Goal: Information Seeking & Learning: Learn about a topic

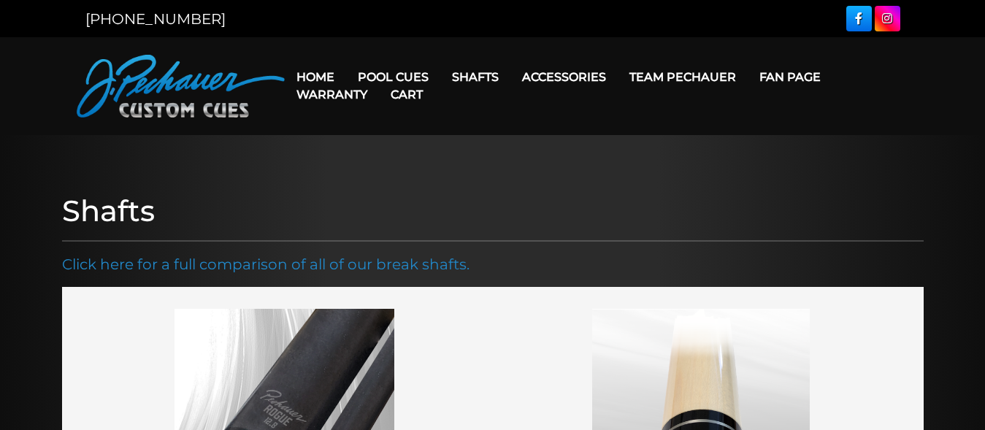
scroll to position [20, 0]
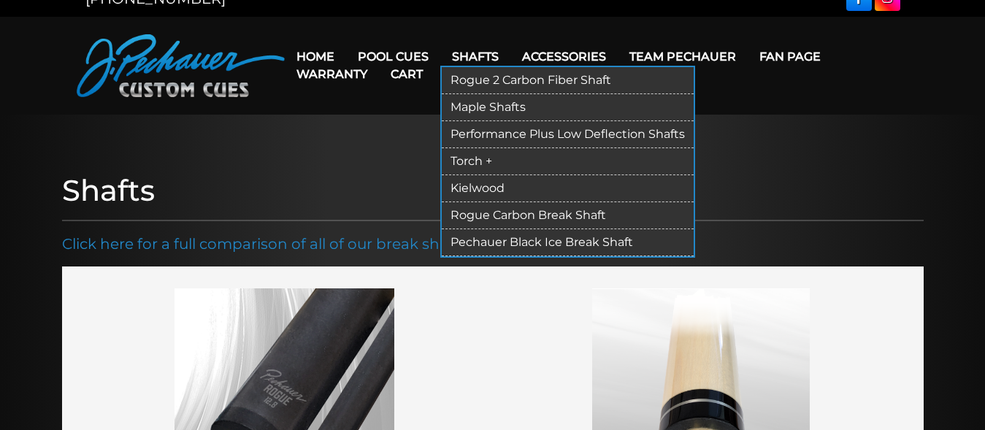
click at [484, 191] on link "Kielwood" at bounding box center [568, 188] width 252 height 27
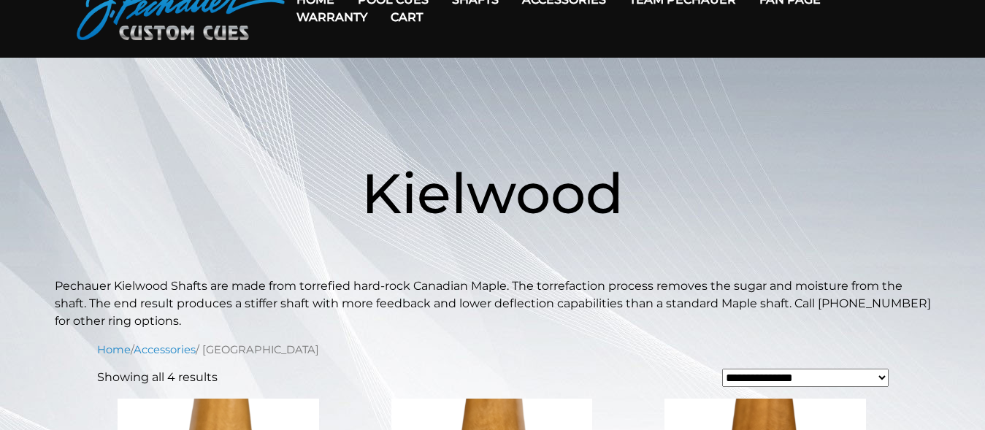
scroll to position [29, 0]
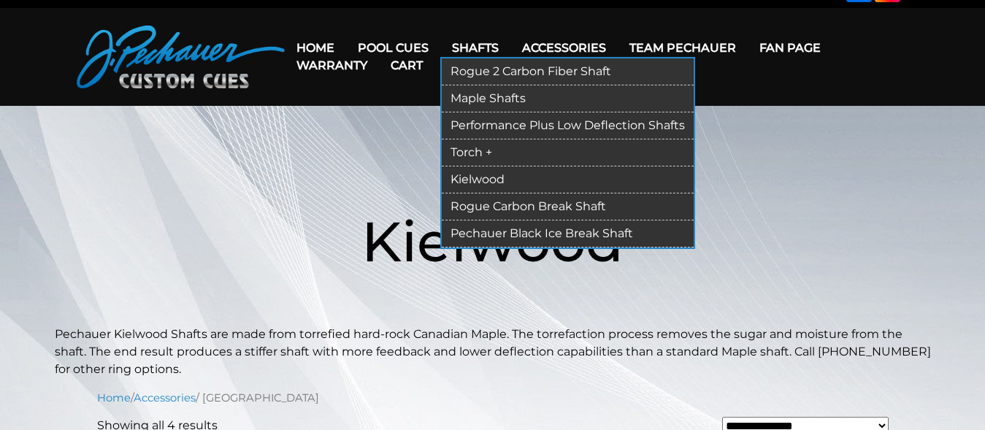
click at [473, 155] on link "Torch +" at bounding box center [568, 152] width 252 height 27
click at [469, 146] on link "Torch +" at bounding box center [568, 152] width 252 height 27
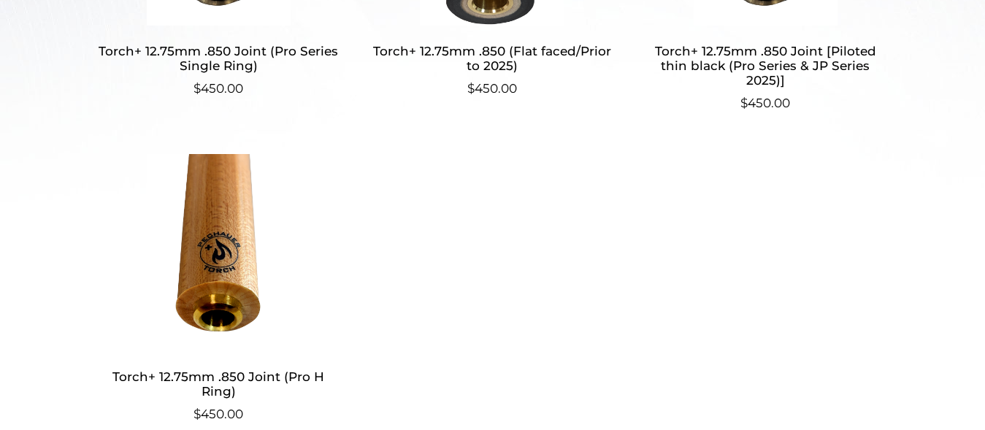
scroll to position [633, 0]
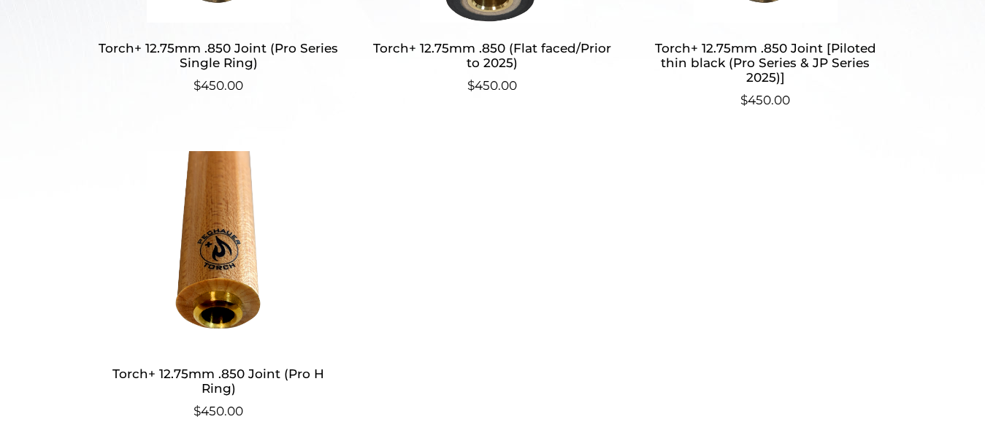
click at [982, 271] on main "**********" at bounding box center [492, 13] width 985 height 1023
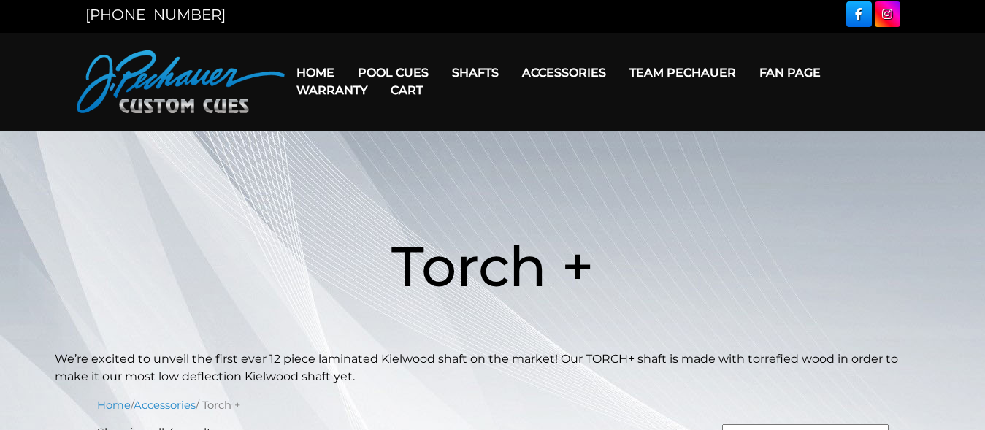
scroll to position [0, 0]
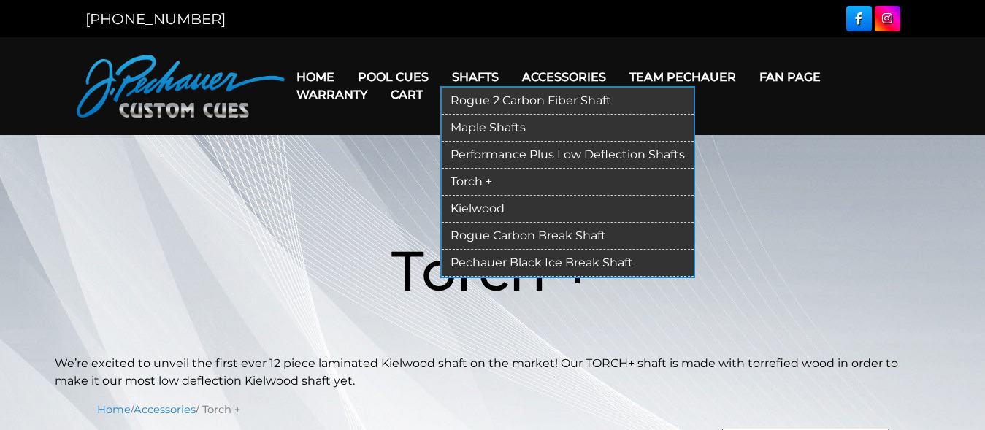
click at [478, 100] on link "Rogue 2 Carbon Fiber Shaft" at bounding box center [568, 101] width 252 height 27
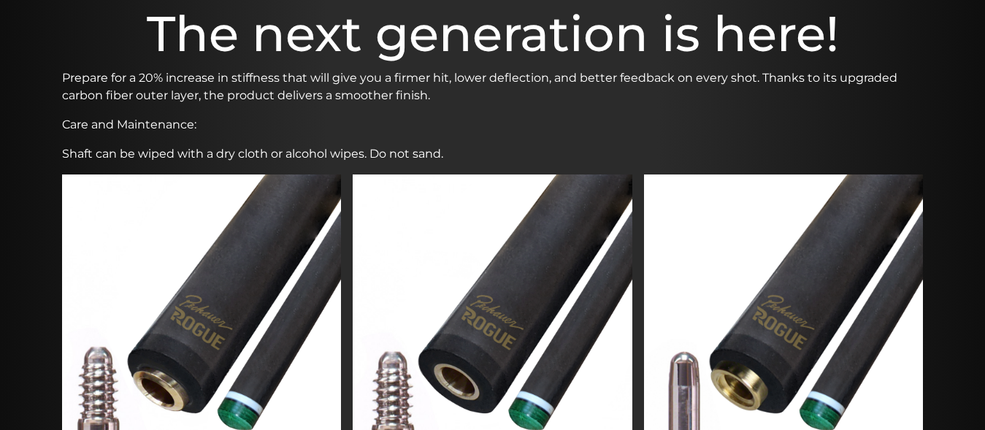
scroll to position [398, 0]
